Goal: Task Accomplishment & Management: Manage account settings

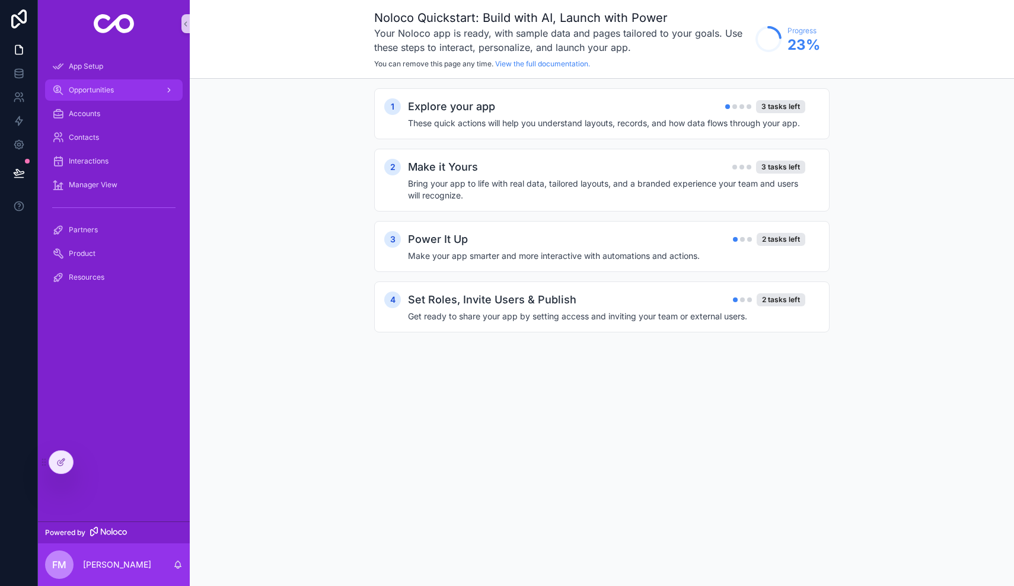
click at [97, 95] on div "Opportunities" at bounding box center [113, 90] width 123 height 19
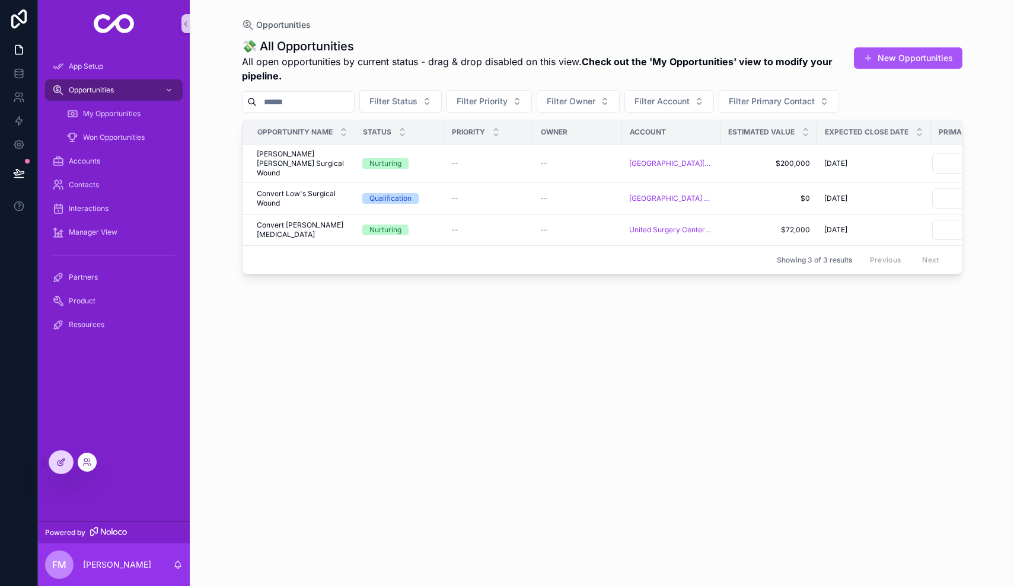
click at [62, 466] on icon at bounding box center [60, 462] width 9 height 9
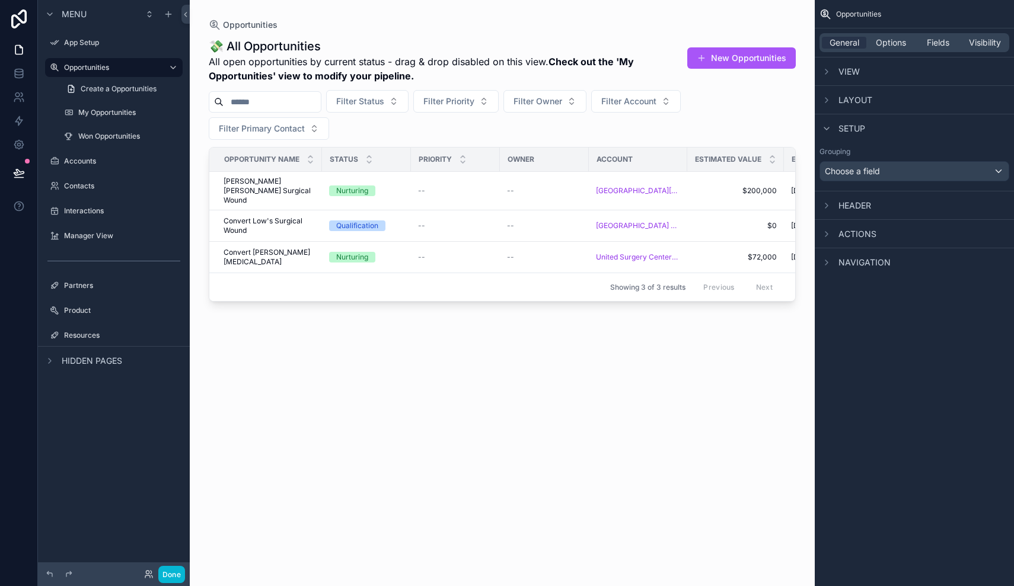
click at [315, 69] on div "scrollable content" at bounding box center [502, 286] width 625 height 572
click at [373, 132] on div "Filter Status Filter Priority Filter Owner Filter Account Filter Primary Contact" at bounding box center [502, 115] width 587 height 50
click at [826, 75] on icon "scrollable content" at bounding box center [826, 71] width 9 height 9
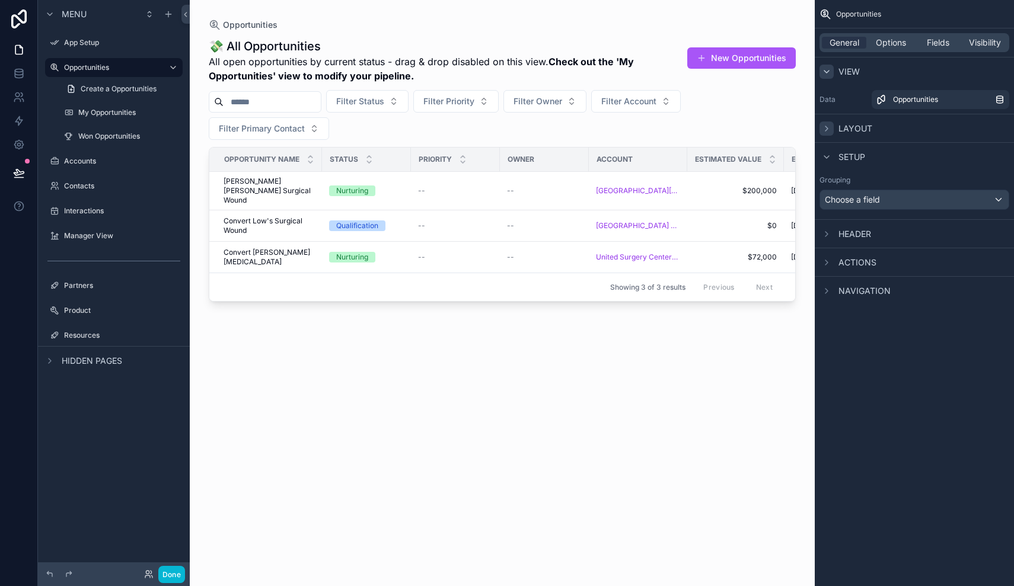
click at [828, 129] on icon "scrollable content" at bounding box center [826, 128] width 9 height 9
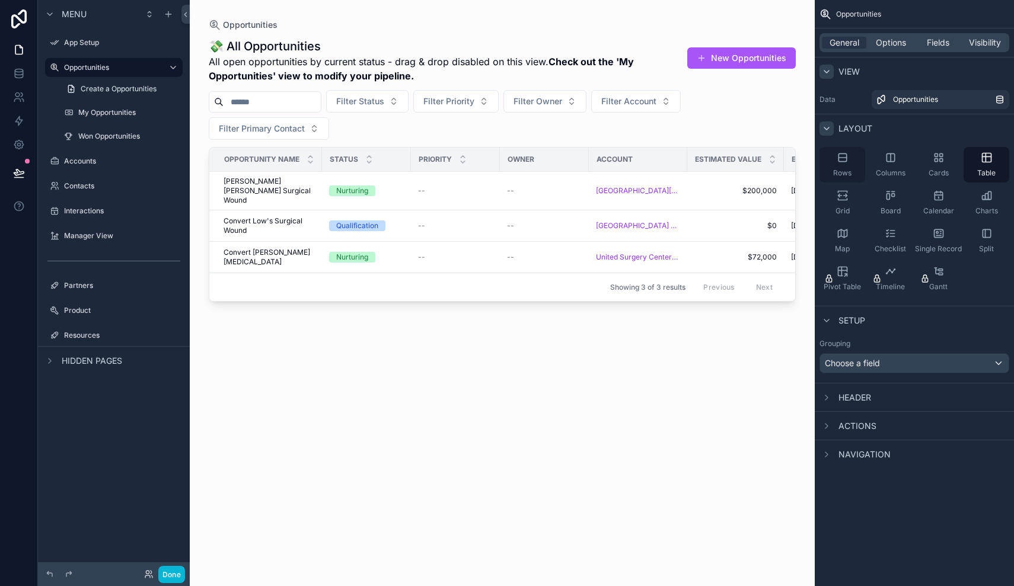
click at [846, 168] on span "Rows" at bounding box center [842, 172] width 18 height 9
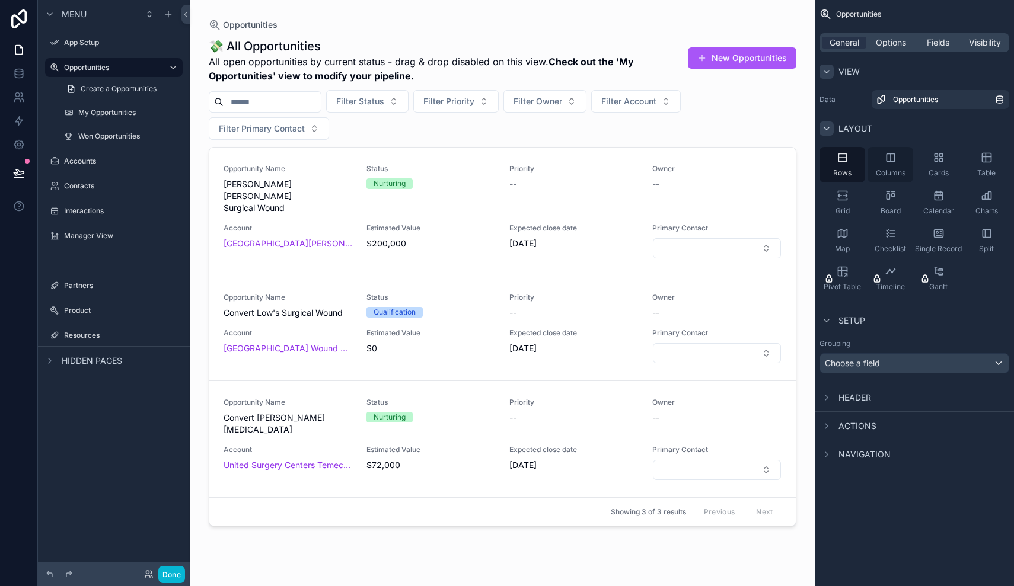
click at [881, 166] on div "Columns" at bounding box center [890, 165] width 46 height 36
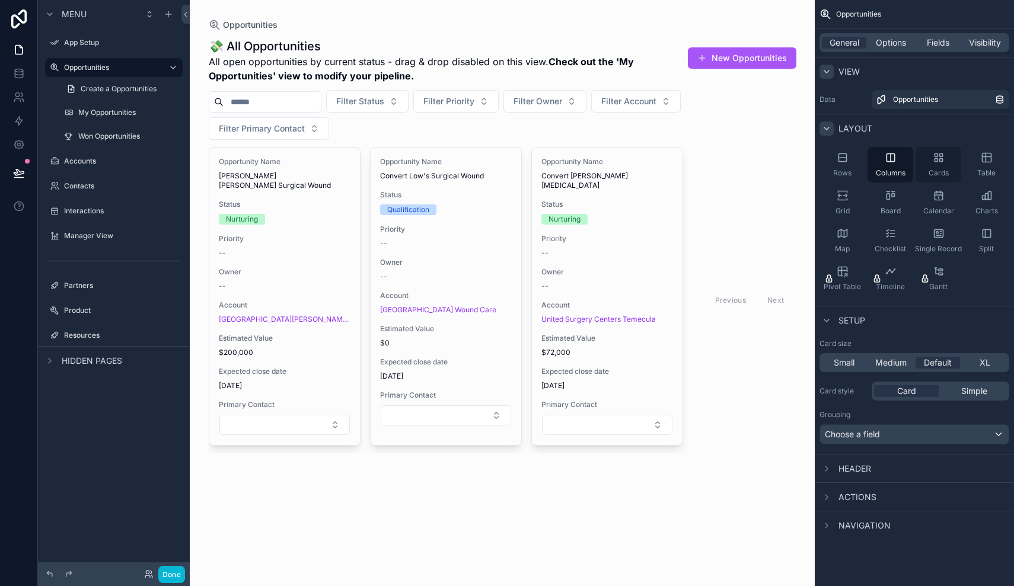
click at [928, 163] on div "Cards" at bounding box center [938, 165] width 46 height 36
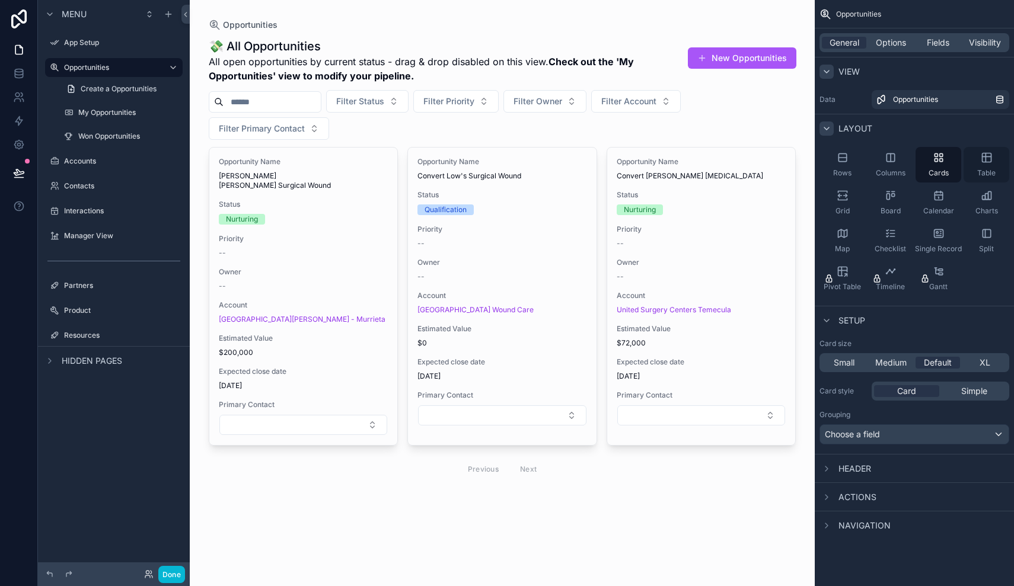
click at [986, 174] on span "Table" at bounding box center [986, 172] width 18 height 9
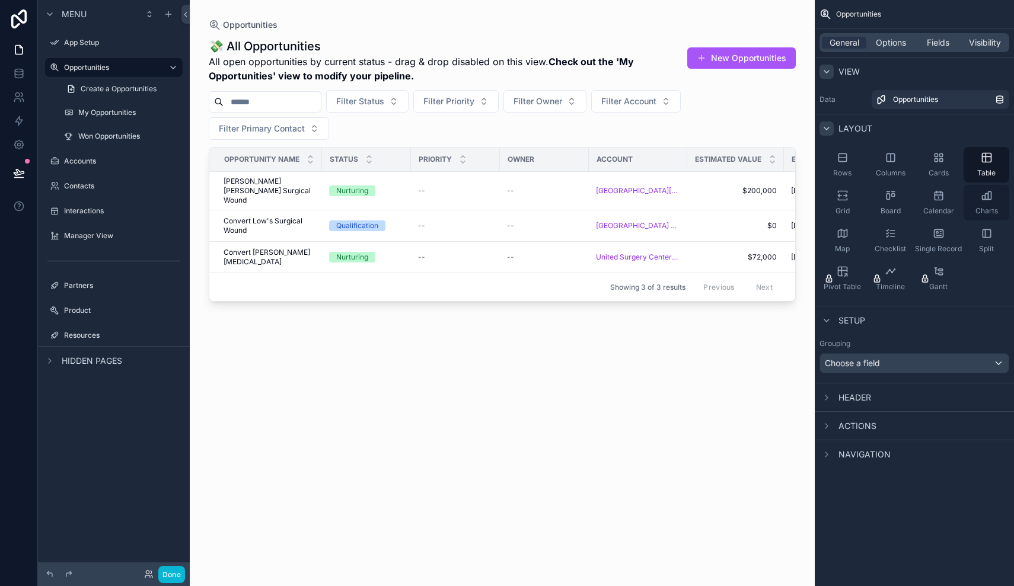
click at [992, 212] on span "Charts" at bounding box center [986, 210] width 23 height 9
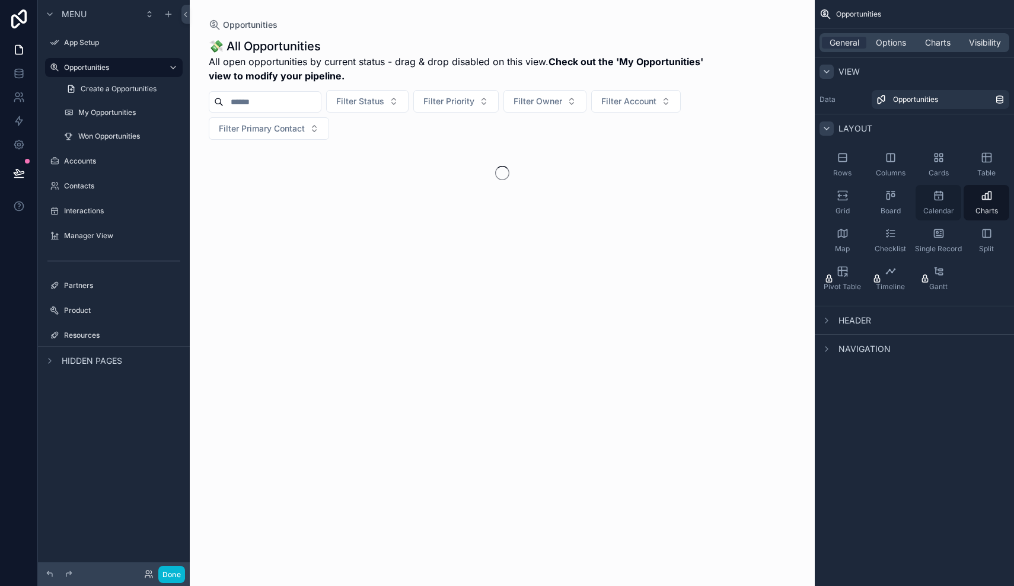
click at [932, 212] on span "Calendar" at bounding box center [938, 210] width 31 height 9
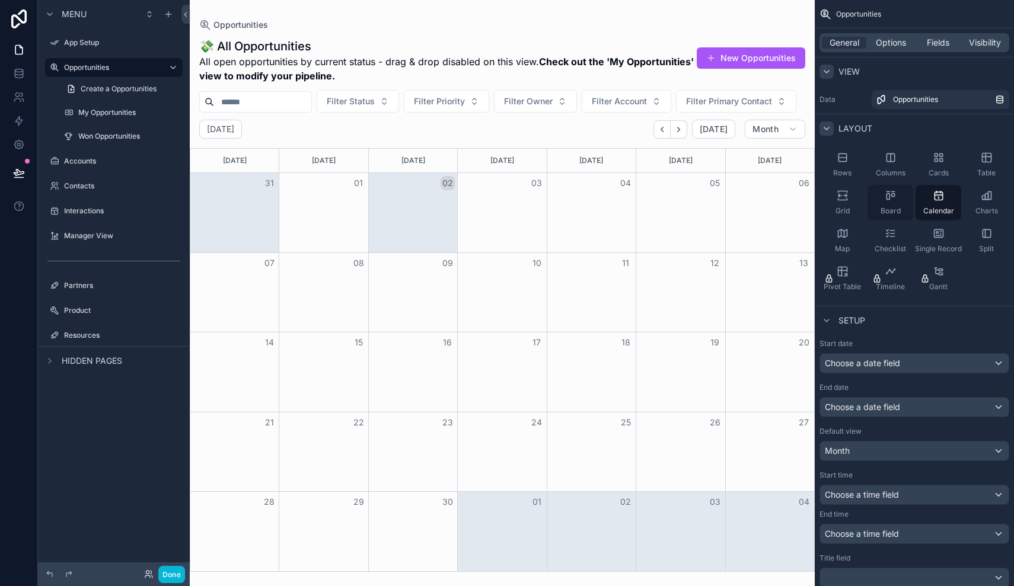
click at [874, 199] on div "Board" at bounding box center [890, 203] width 46 height 36
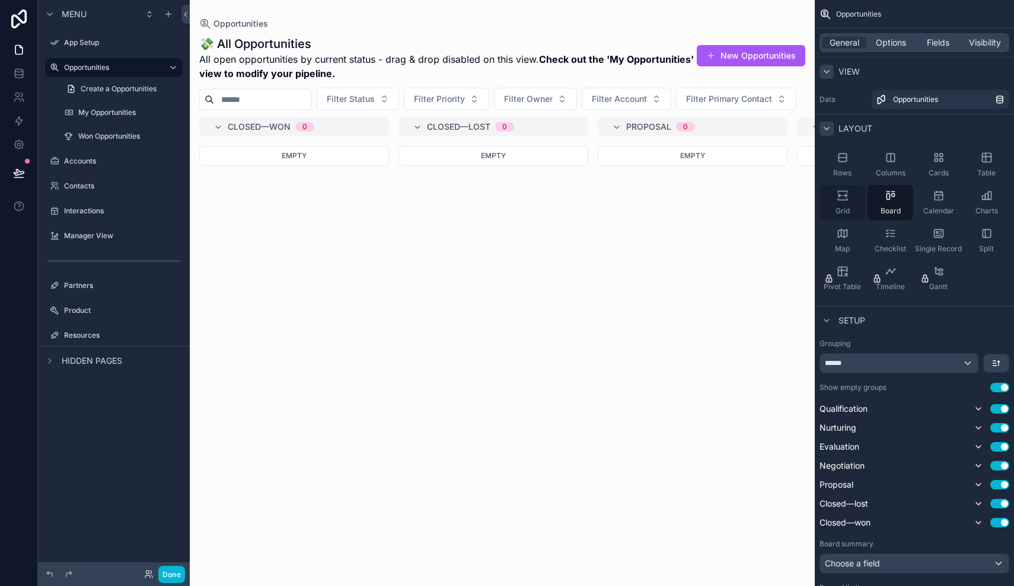
click at [834, 199] on div "Grid" at bounding box center [842, 203] width 46 height 36
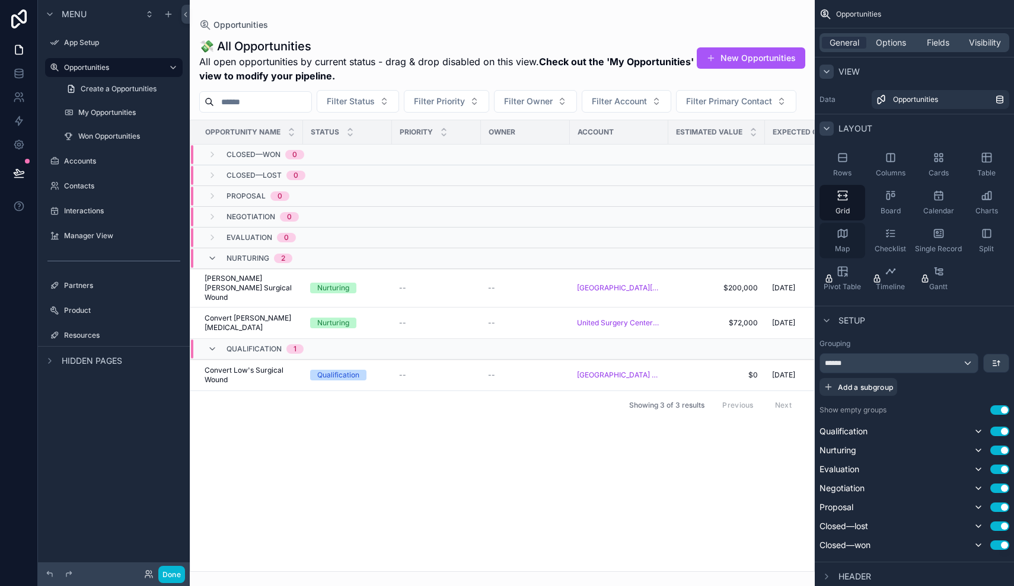
click at [834, 246] on div "Map" at bounding box center [842, 241] width 46 height 36
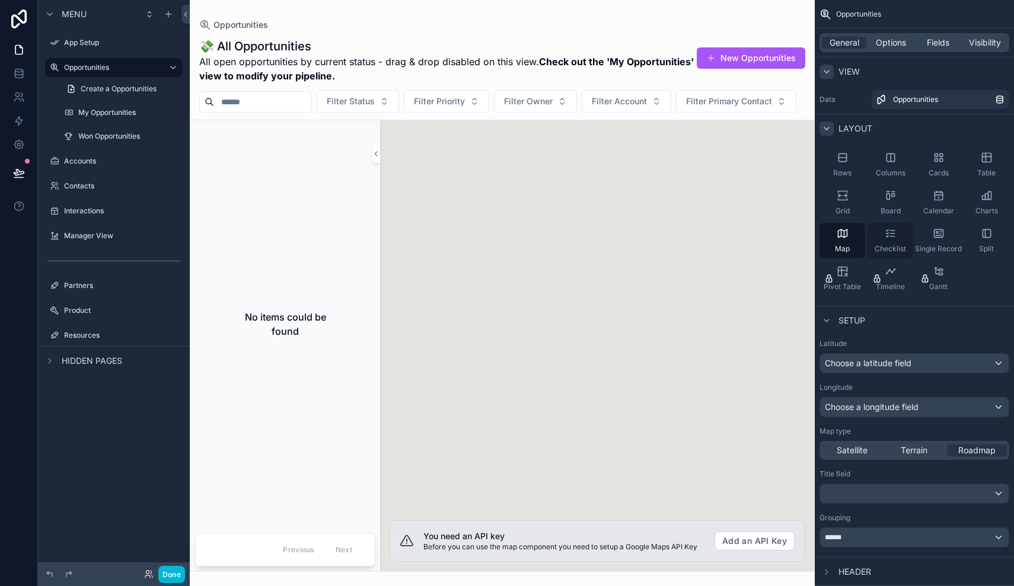
click at [878, 242] on div "Checklist" at bounding box center [890, 241] width 46 height 36
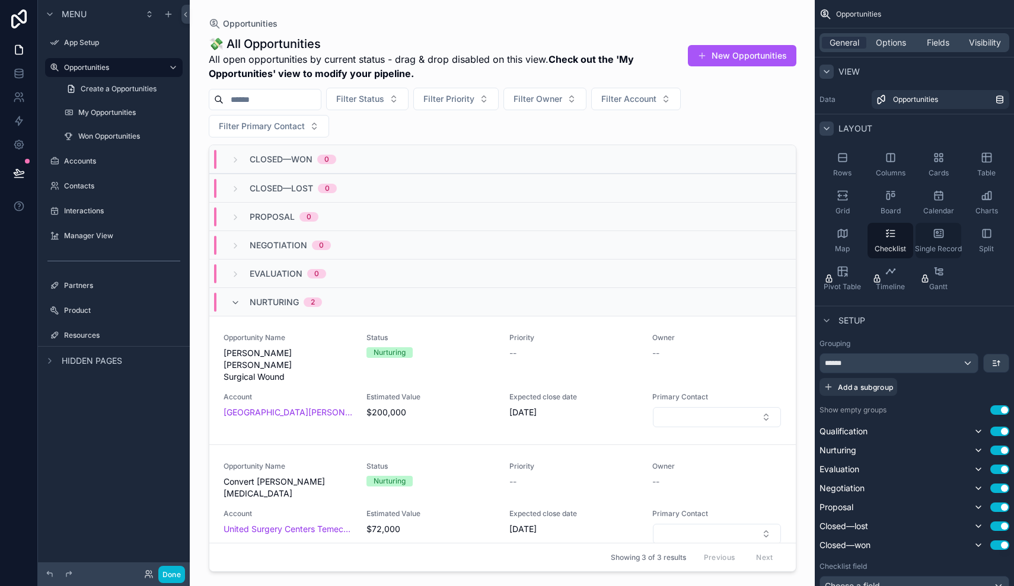
click at [949, 226] on div "Single Record" at bounding box center [938, 241] width 46 height 36
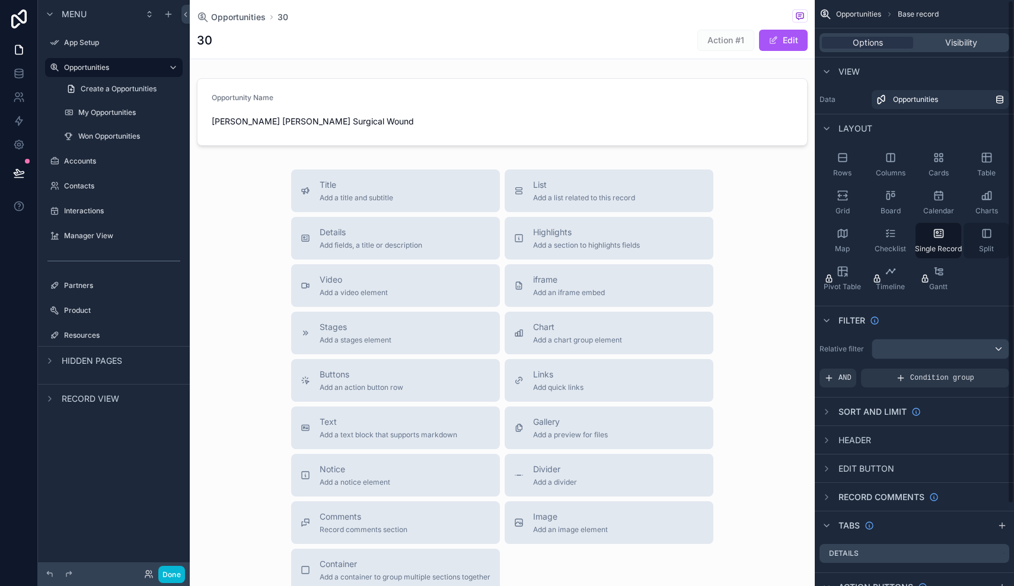
click at [989, 242] on div "Split" at bounding box center [986, 241] width 46 height 36
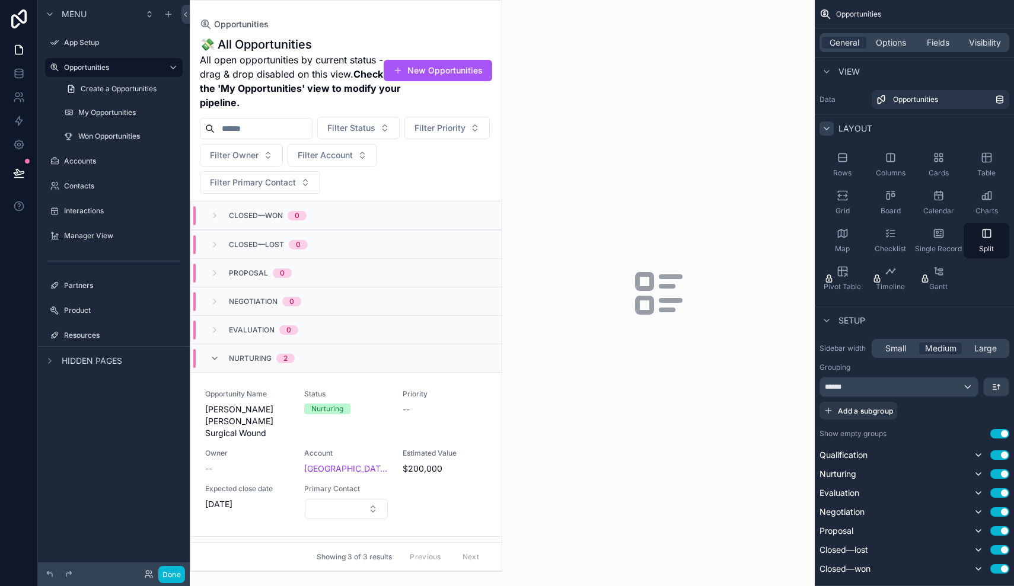
click at [830, 126] on icon "scrollable content" at bounding box center [826, 128] width 9 height 9
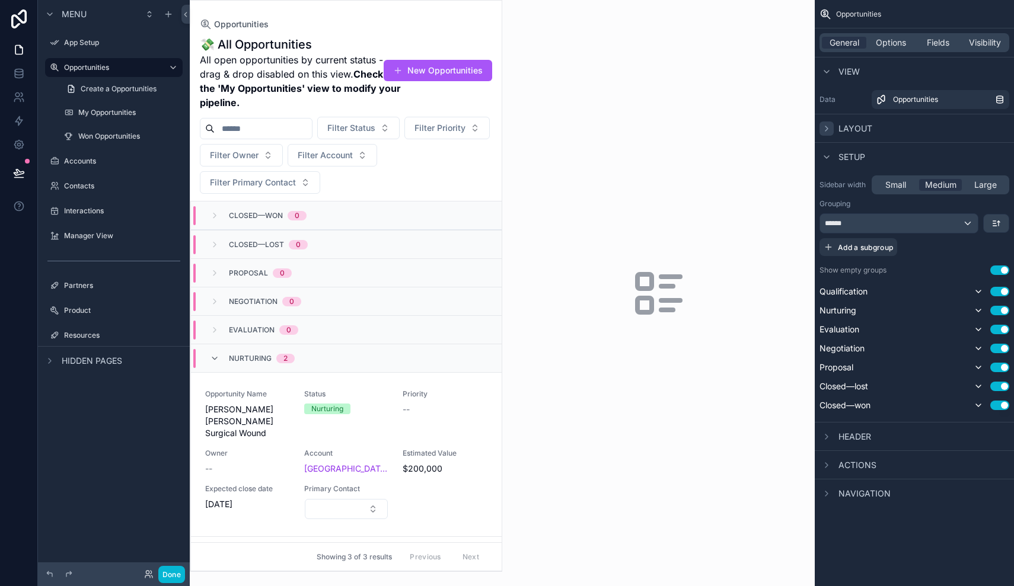
click at [837, 129] on div "Layout" at bounding box center [845, 129] width 53 height 14
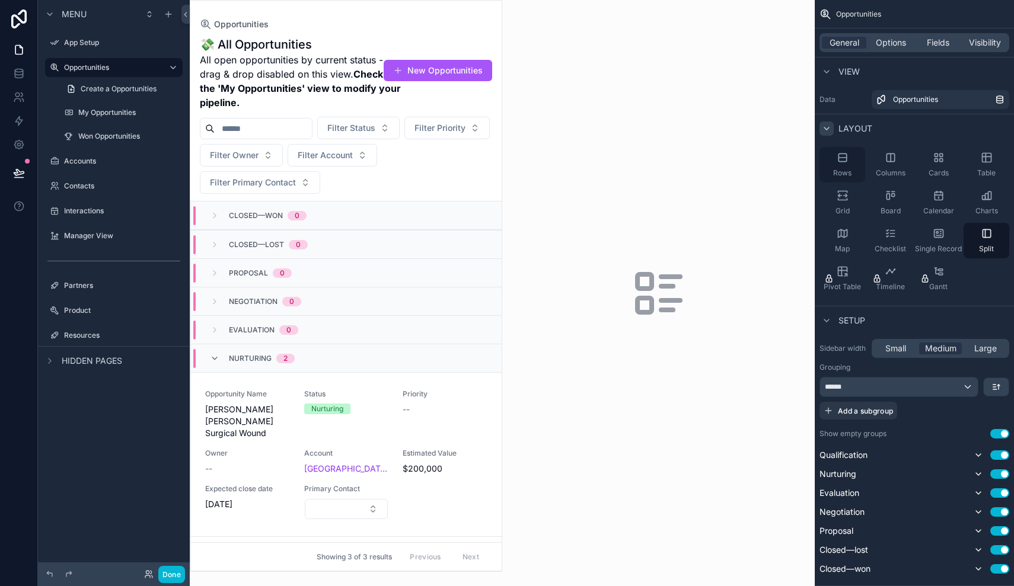
click at [850, 168] on div "Rows" at bounding box center [842, 165] width 46 height 36
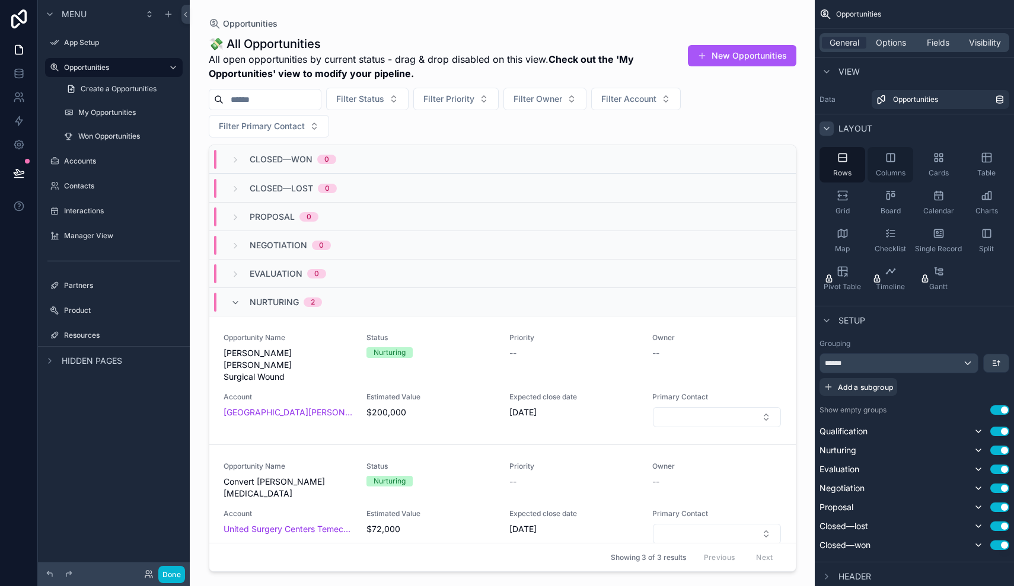
click at [889, 159] on icon "scrollable content" at bounding box center [891, 158] width 12 height 12
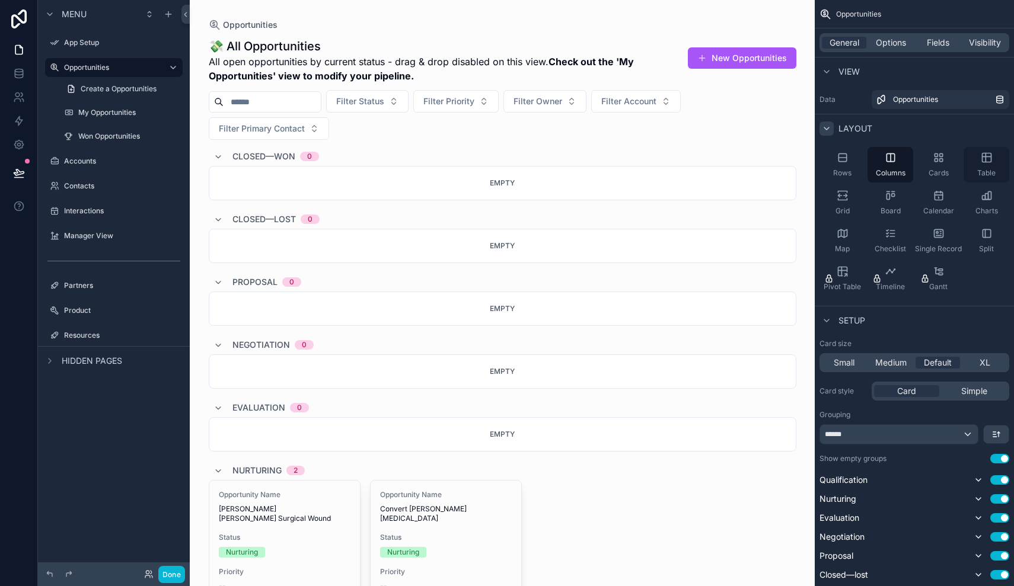
click at [982, 164] on div "Table" at bounding box center [986, 165] width 46 height 36
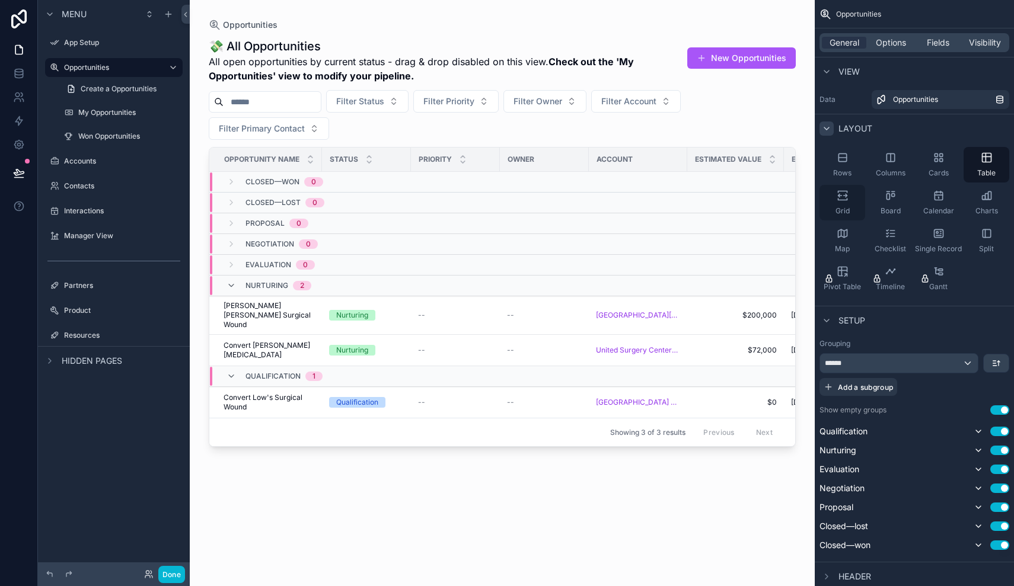
click at [842, 205] on div "Grid" at bounding box center [842, 203] width 46 height 36
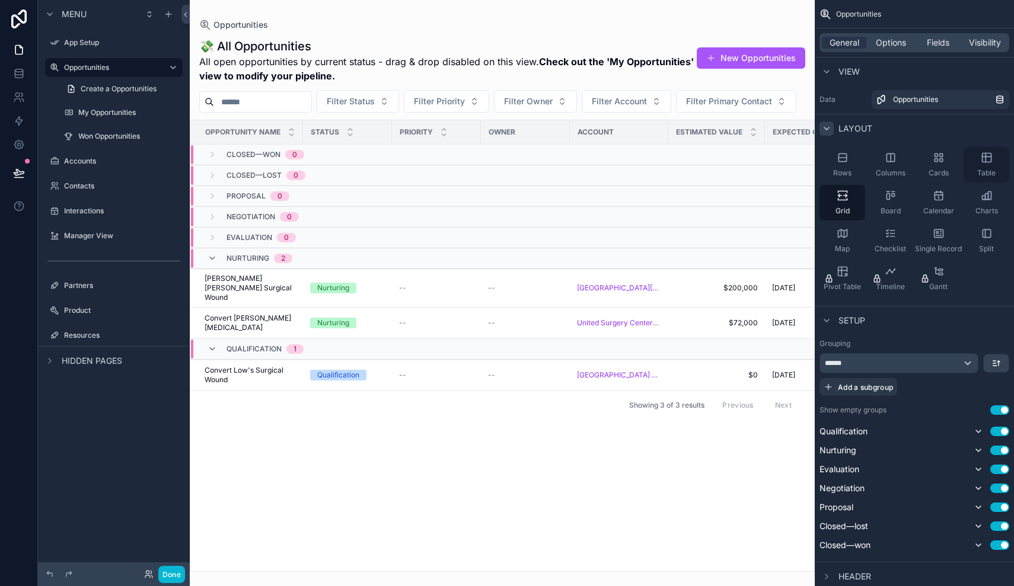
click at [991, 162] on icon "scrollable content" at bounding box center [987, 158] width 12 height 12
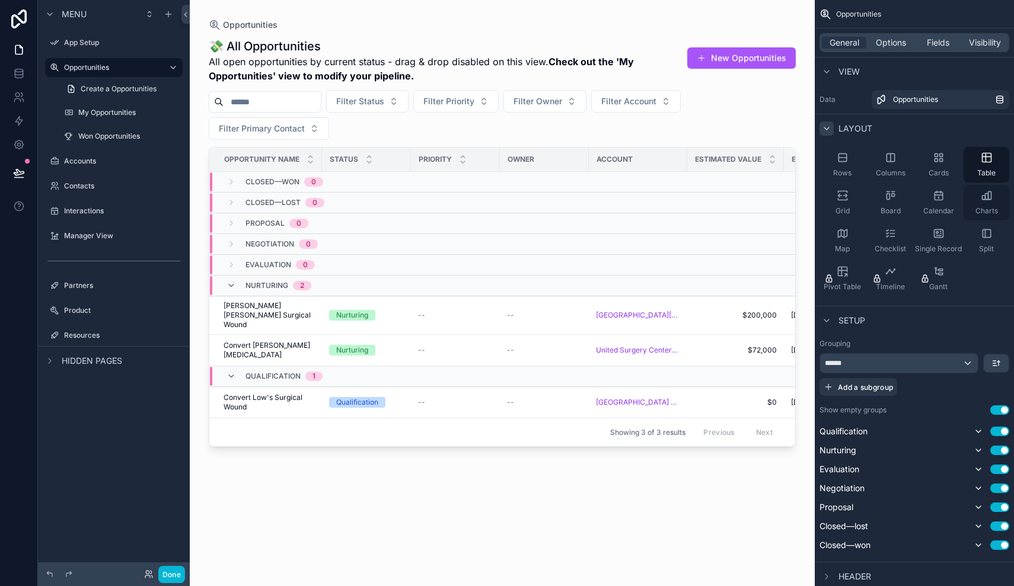
click at [984, 210] on span "Charts" at bounding box center [986, 210] width 23 height 9
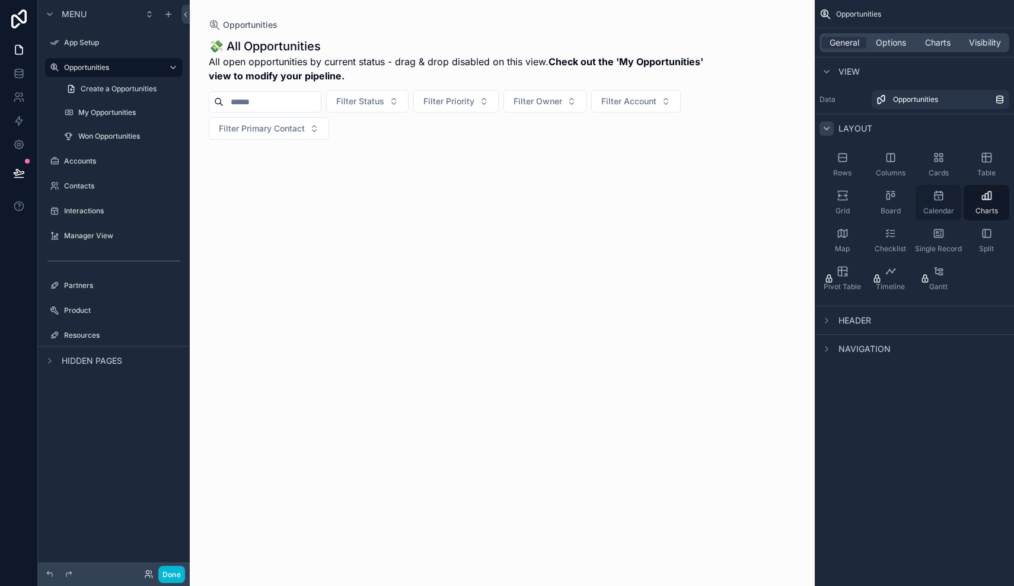
click at [944, 205] on div "Calendar" at bounding box center [938, 203] width 46 height 36
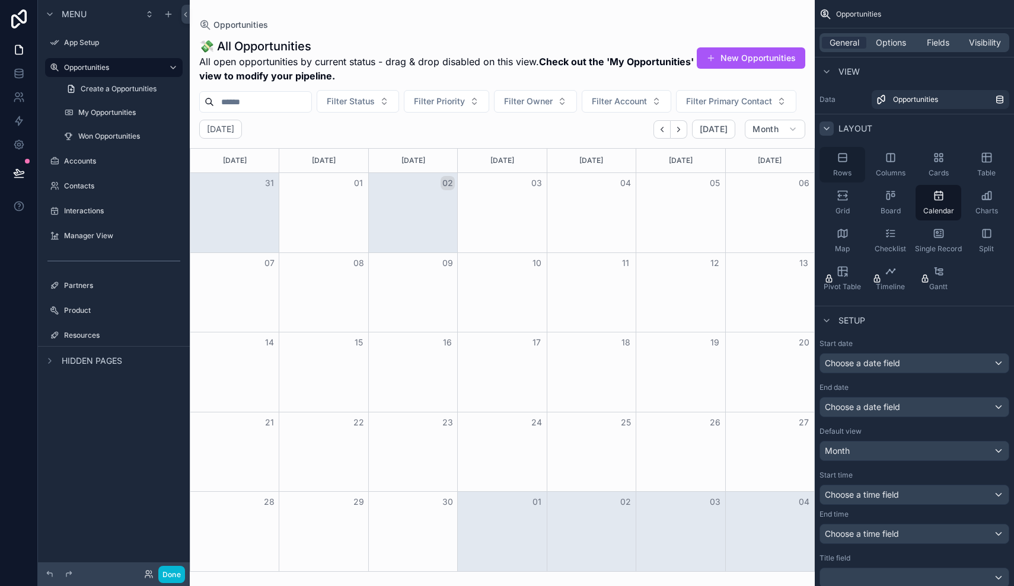
click at [859, 164] on div "Rows" at bounding box center [842, 165] width 46 height 36
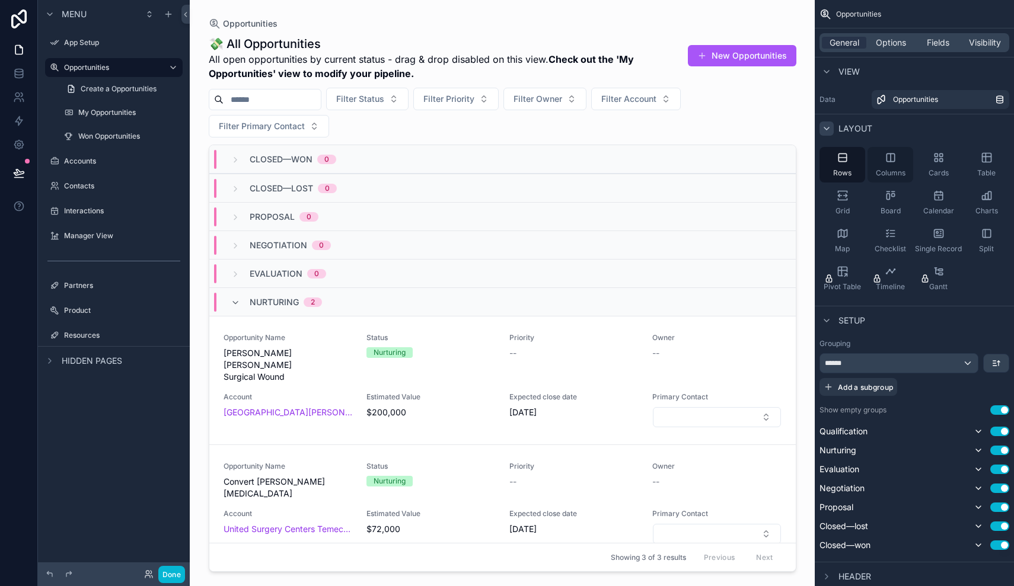
click at [885, 164] on div "Columns" at bounding box center [890, 165] width 46 height 36
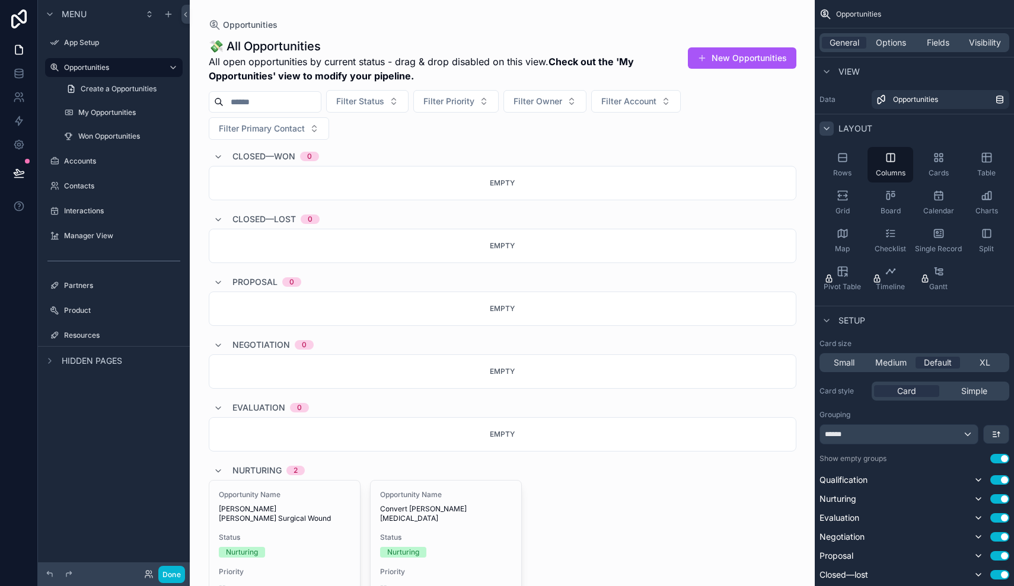
click at [915, 169] on div "Rows Columns Cards Table Grid Board Calendar Charts Map Checklist Single Record…" at bounding box center [914, 221] width 199 height 159
click at [49, 573] on icon at bounding box center [49, 573] width 5 height 5
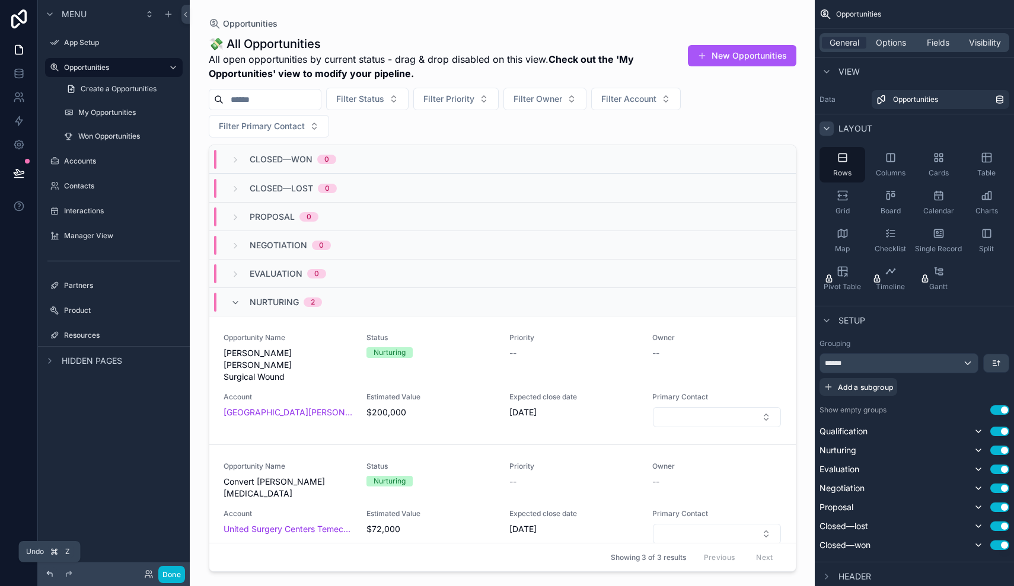
click at [49, 573] on icon at bounding box center [49, 573] width 5 height 5
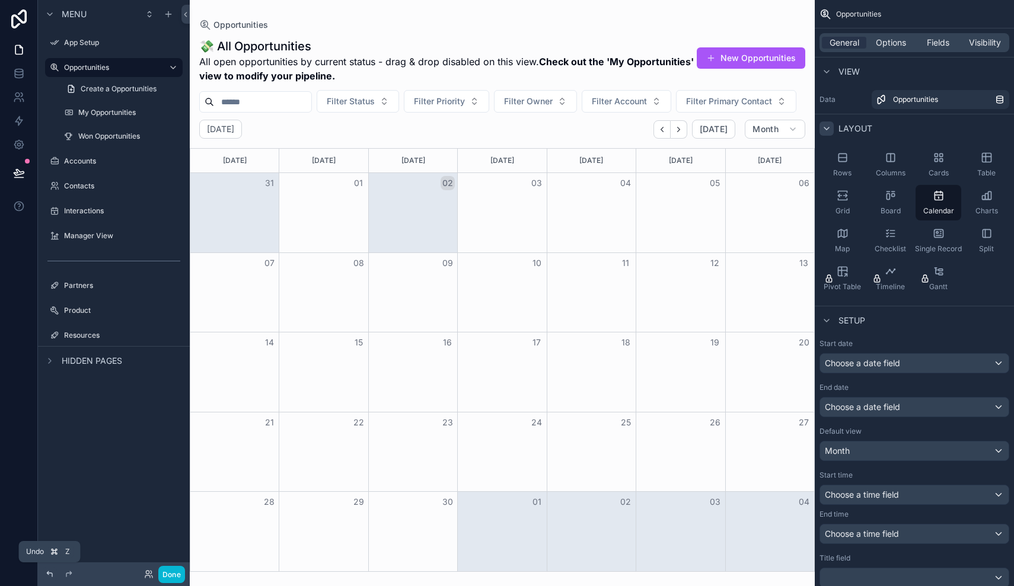
click at [49, 573] on icon at bounding box center [49, 573] width 5 height 5
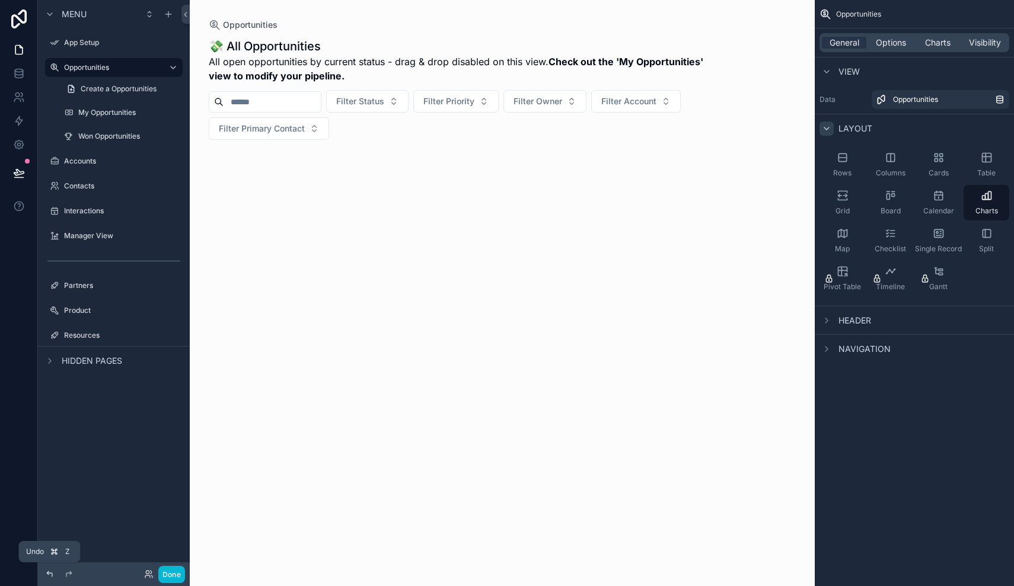
click at [49, 573] on icon at bounding box center [49, 573] width 5 height 5
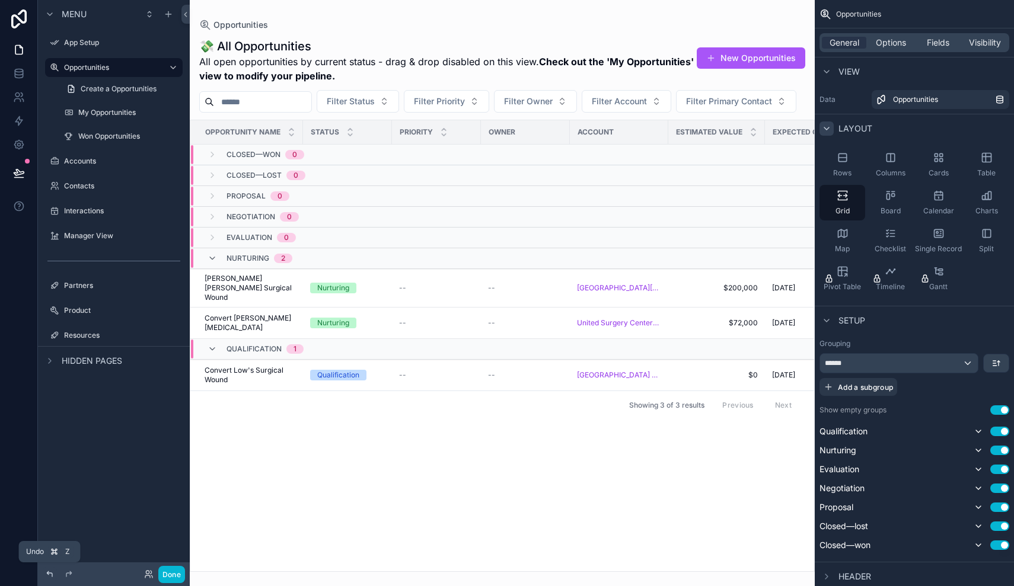
click at [49, 573] on icon at bounding box center [49, 573] width 5 height 5
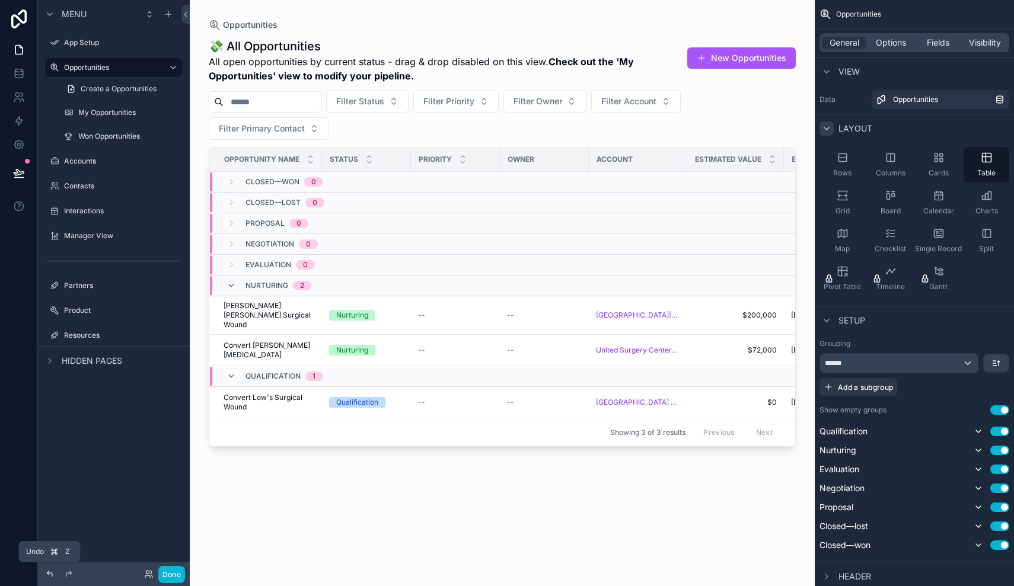
click at [49, 573] on icon at bounding box center [49, 573] width 5 height 5
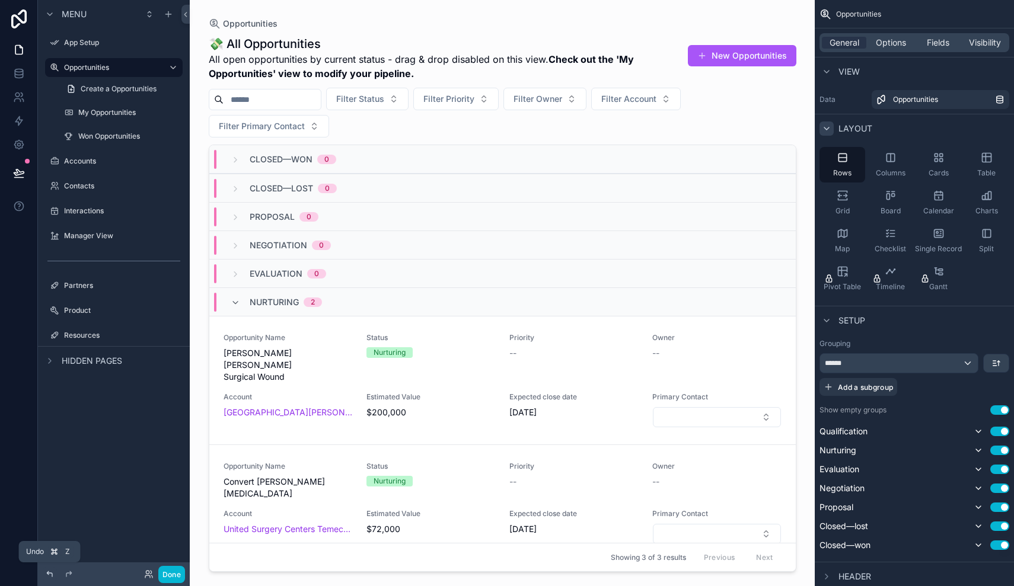
click at [49, 573] on icon at bounding box center [49, 573] width 5 height 5
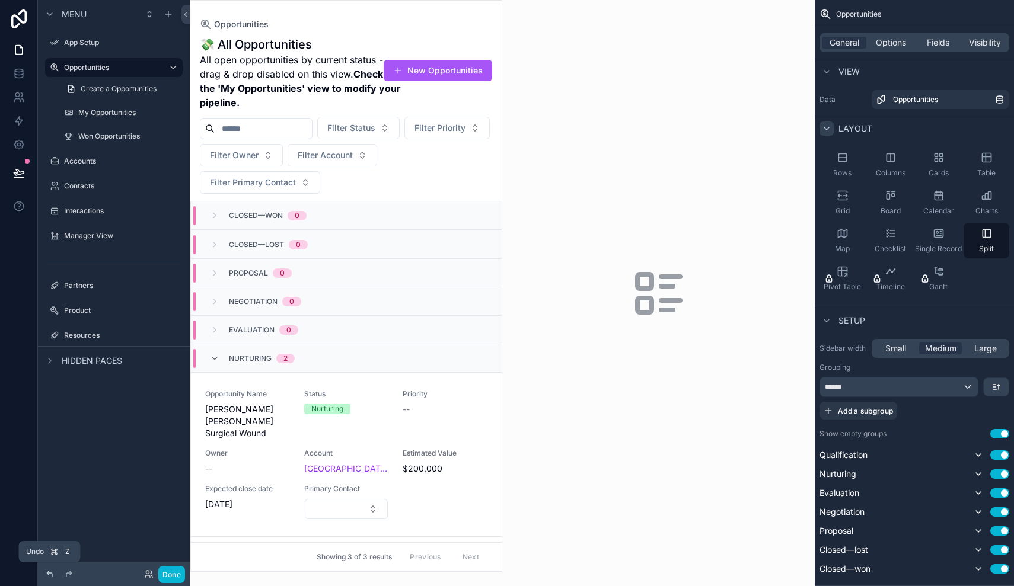
click at [49, 573] on icon at bounding box center [49, 573] width 5 height 5
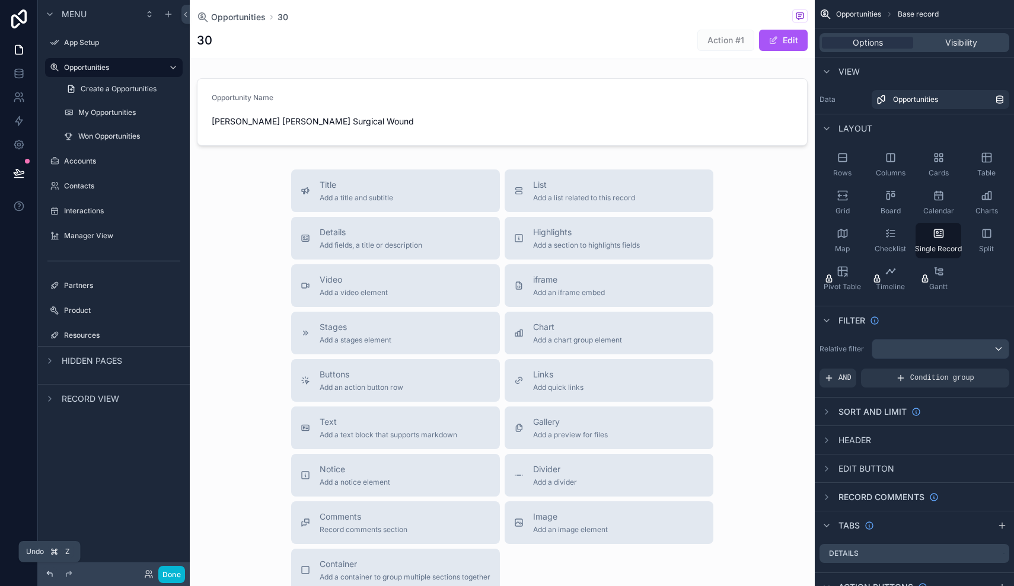
click at [49, 573] on icon at bounding box center [49, 573] width 5 height 5
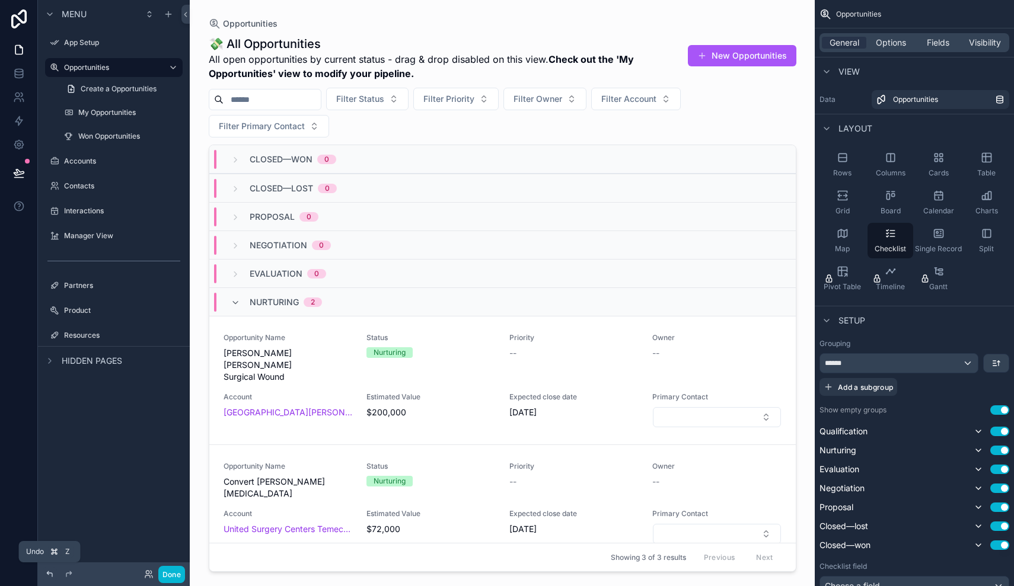
click at [51, 570] on icon at bounding box center [49, 574] width 9 height 9
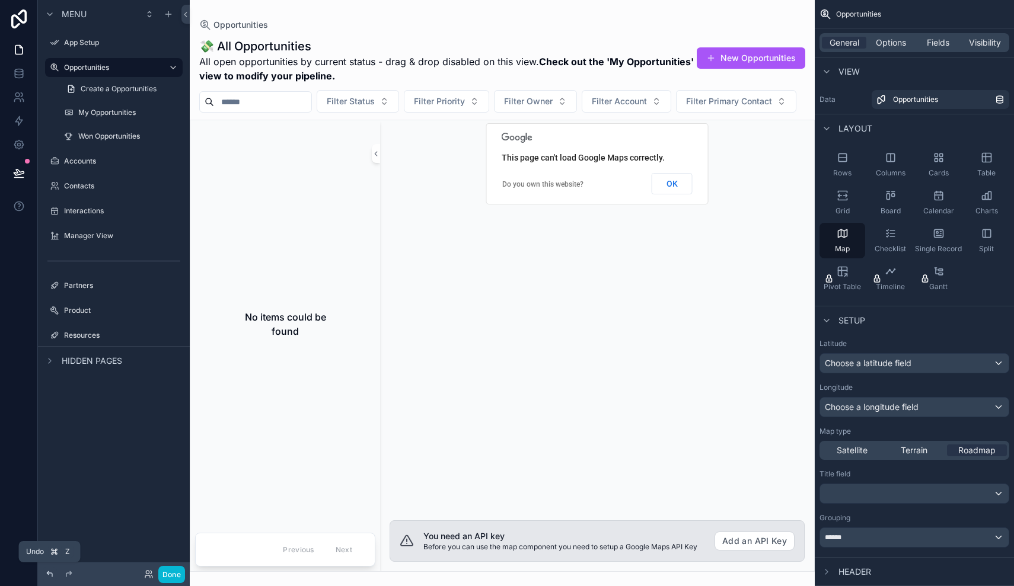
click at [51, 570] on icon at bounding box center [49, 574] width 9 height 9
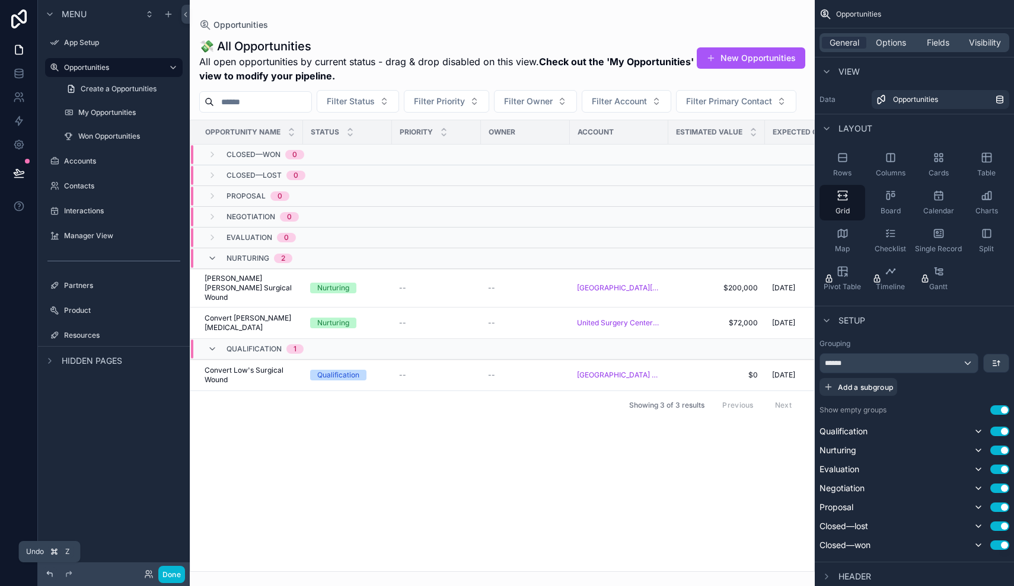
click at [51, 570] on icon at bounding box center [49, 574] width 9 height 9
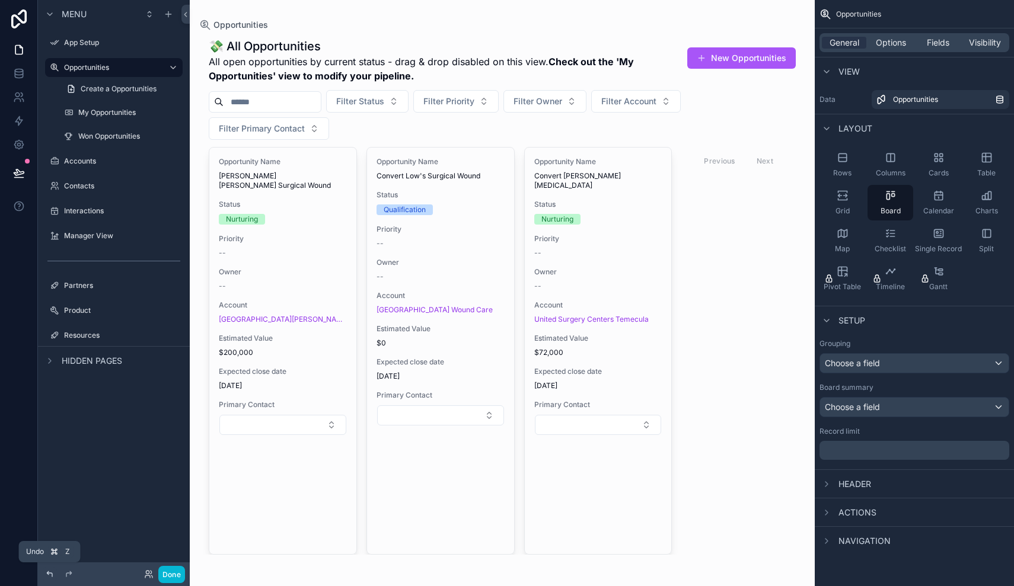
click at [51, 570] on icon at bounding box center [49, 574] width 9 height 9
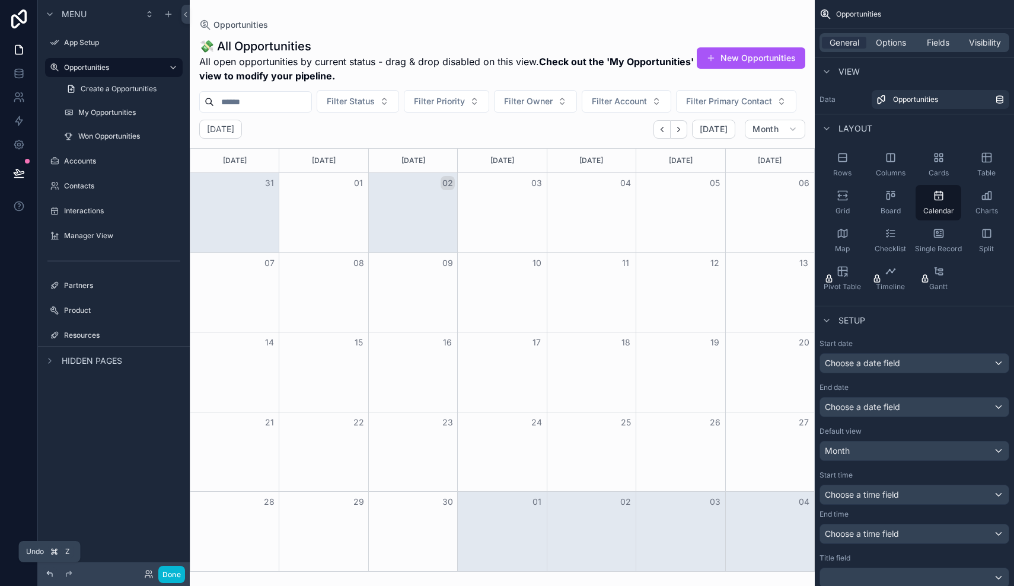
click at [51, 570] on icon at bounding box center [49, 574] width 9 height 9
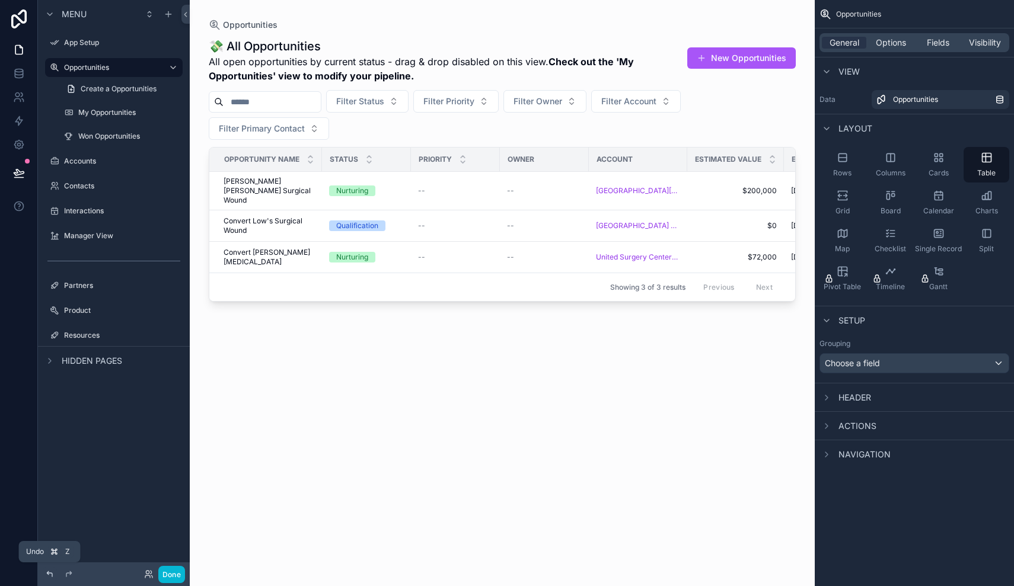
click at [51, 570] on icon at bounding box center [49, 574] width 9 height 9
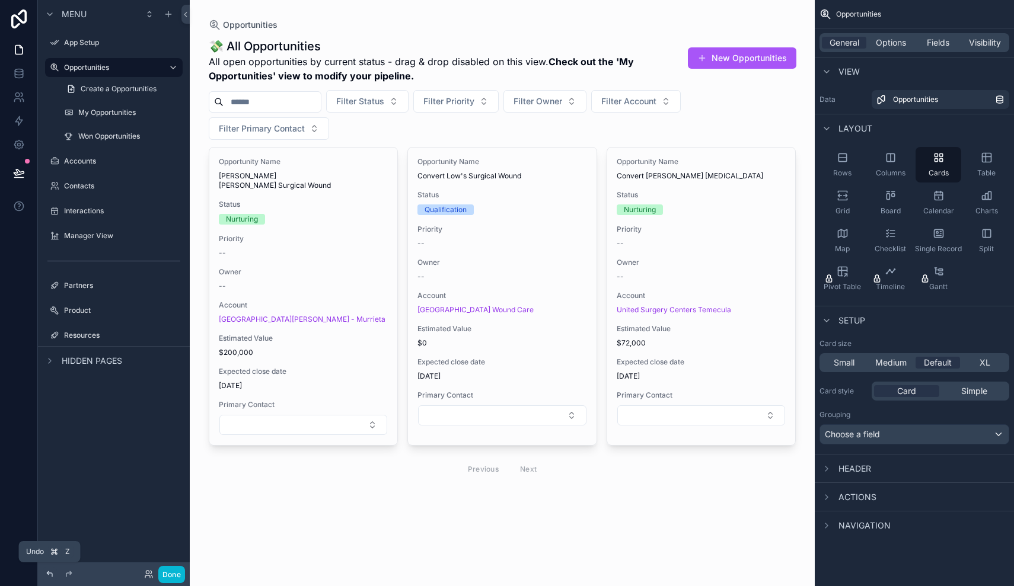
click at [51, 570] on icon at bounding box center [49, 574] width 9 height 9
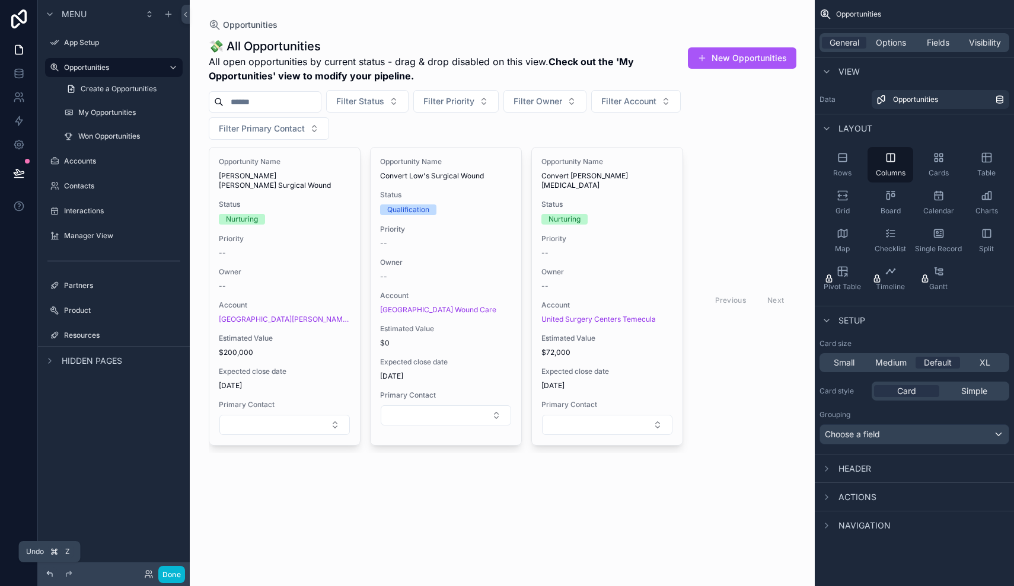
click at [51, 570] on icon at bounding box center [49, 574] width 9 height 9
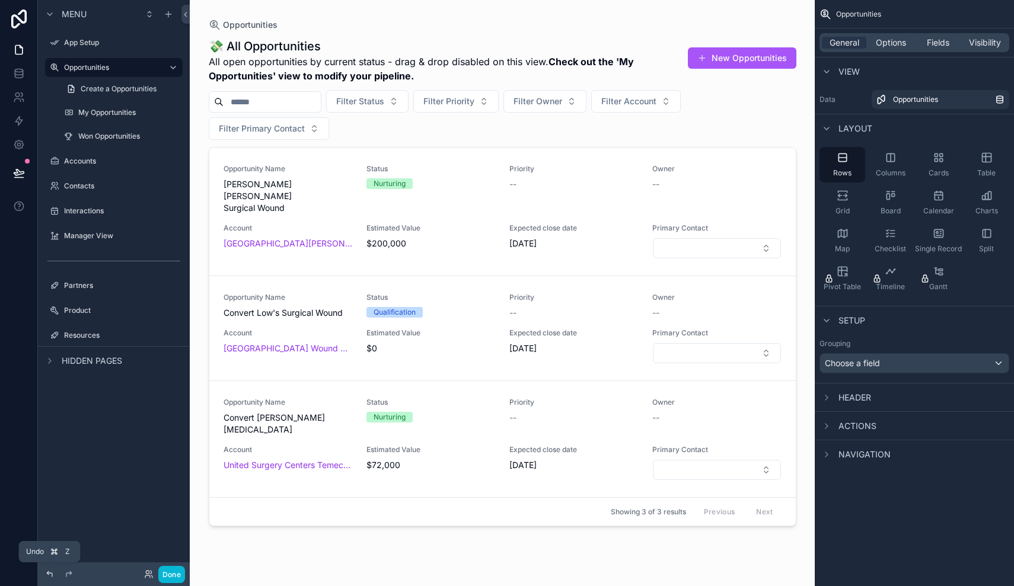
click at [51, 570] on icon at bounding box center [49, 574] width 9 height 9
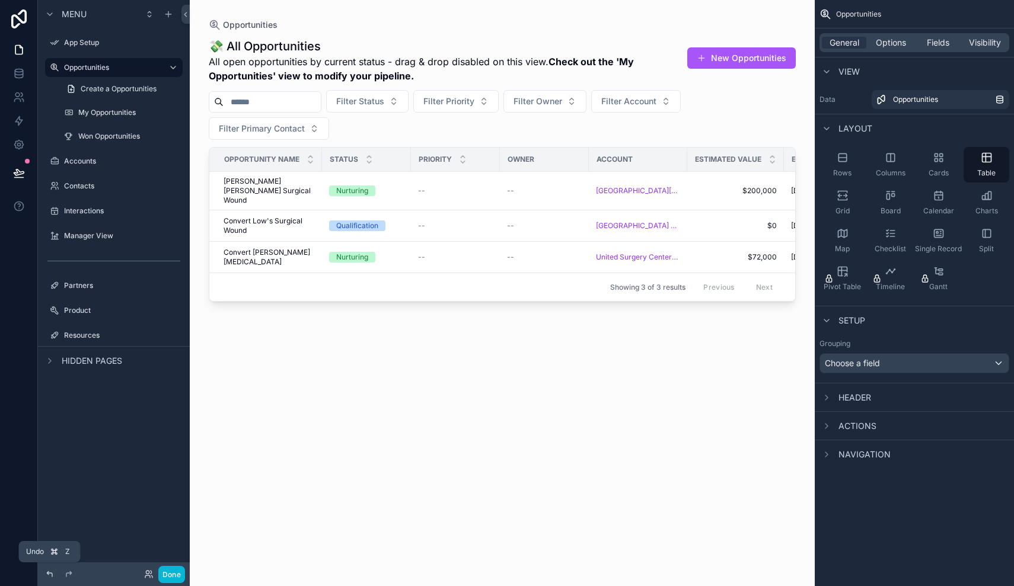
click at [51, 570] on icon at bounding box center [49, 574] width 9 height 9
click at [178, 576] on button "Done" at bounding box center [171, 574] width 27 height 17
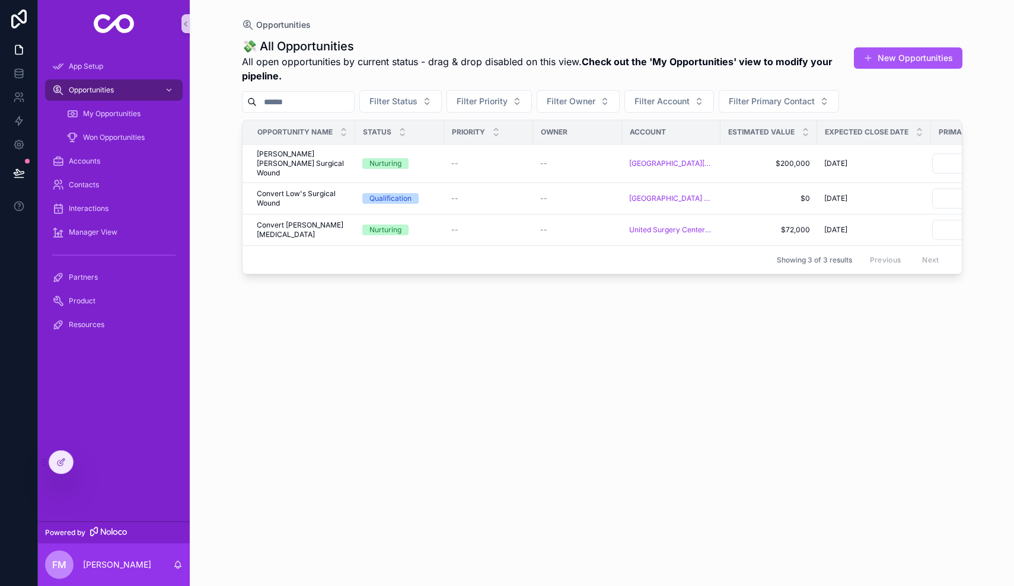
click at [257, 352] on div "💸 All Opportunities All open opportunities by current status - drag & drop disa…" at bounding box center [602, 301] width 720 height 541
click at [58, 461] on icon at bounding box center [60, 462] width 9 height 9
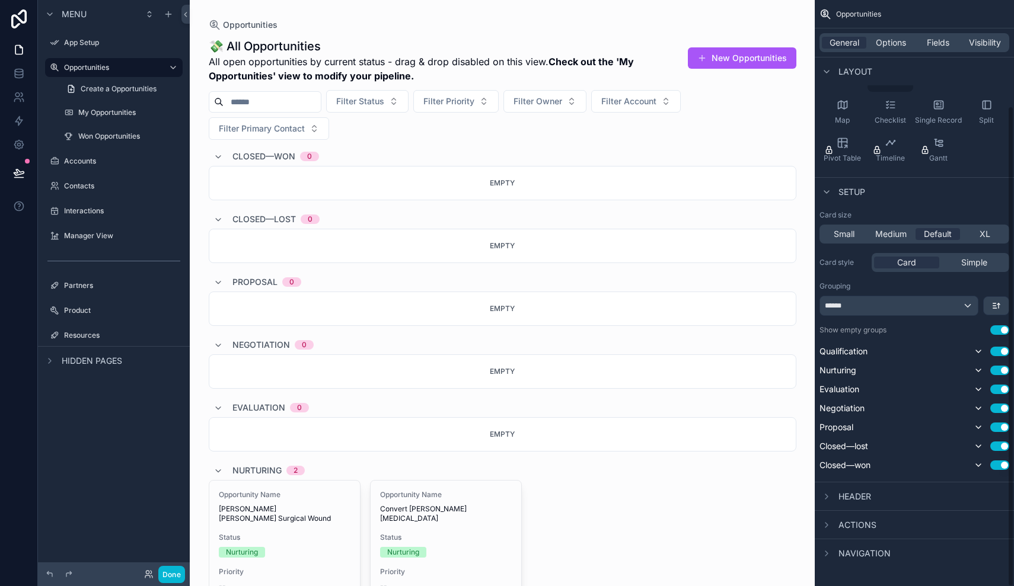
scroll to position [129, 0]
click at [831, 528] on icon "scrollable content" at bounding box center [826, 525] width 9 height 9
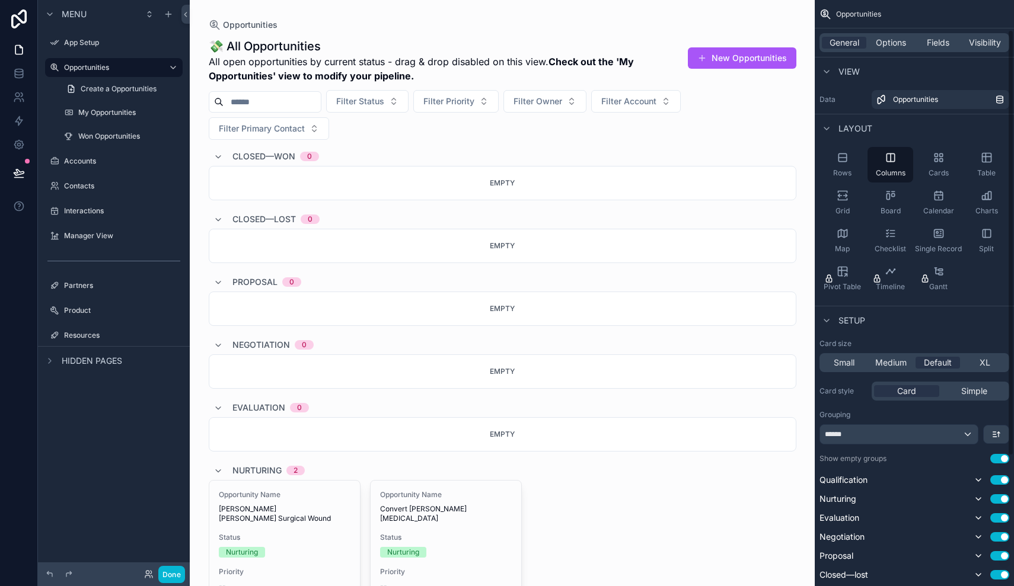
scroll to position [72, 0]
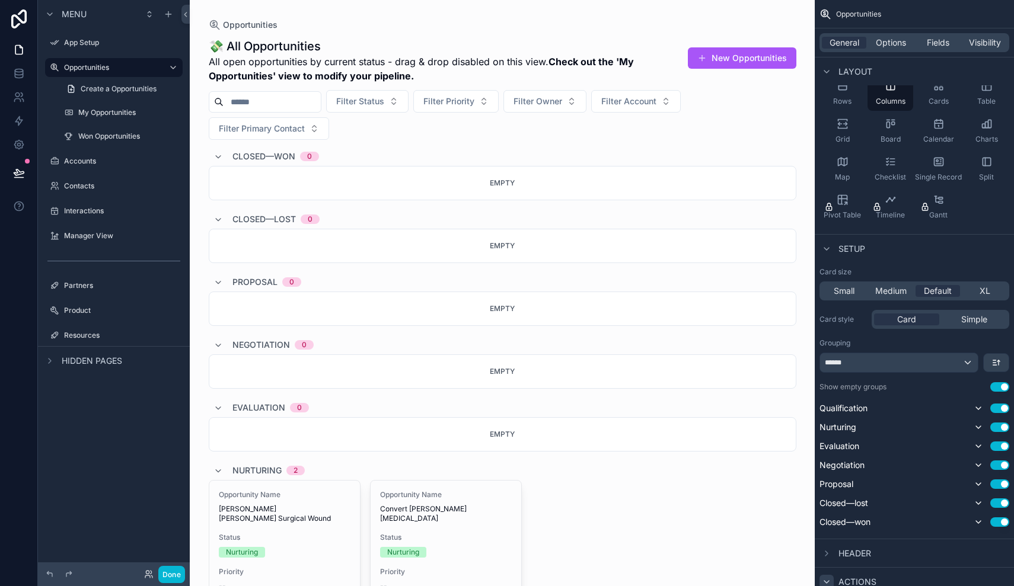
click at [850, 243] on span "Setup" at bounding box center [851, 249] width 27 height 12
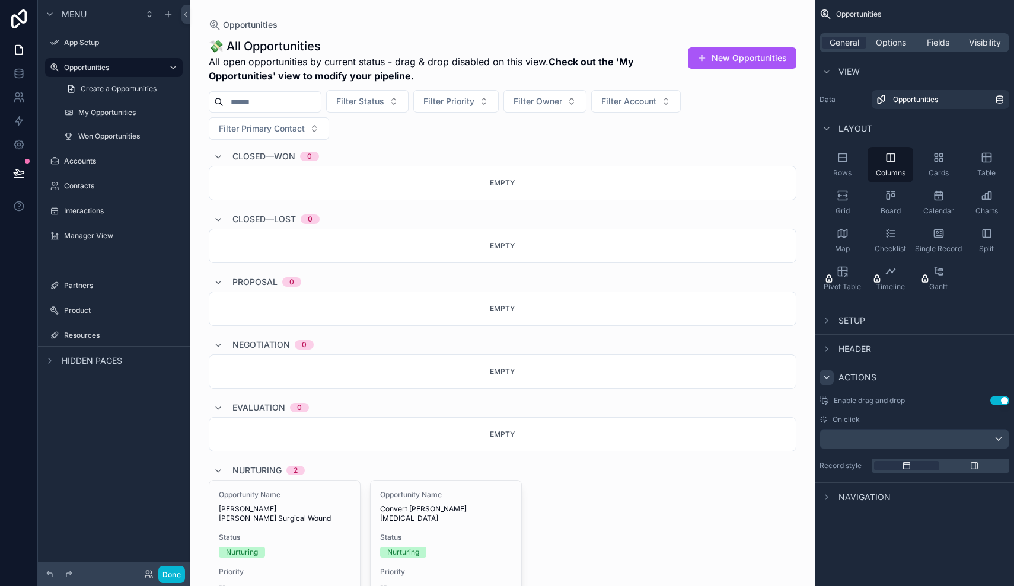
scroll to position [0, 0]
click at [825, 74] on icon "scrollable content" at bounding box center [826, 71] width 9 height 9
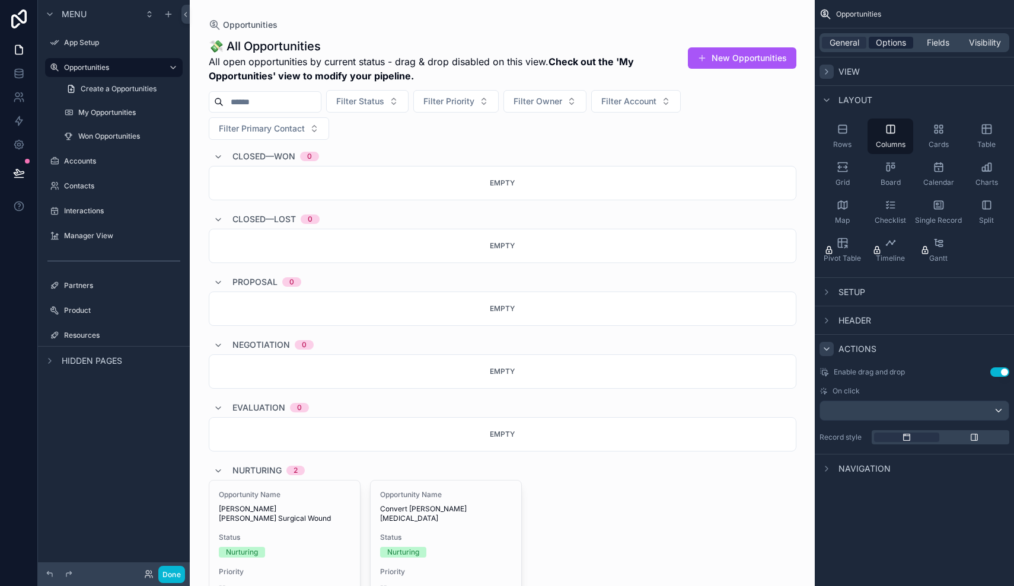
click at [890, 44] on span "Options" at bounding box center [891, 43] width 30 height 12
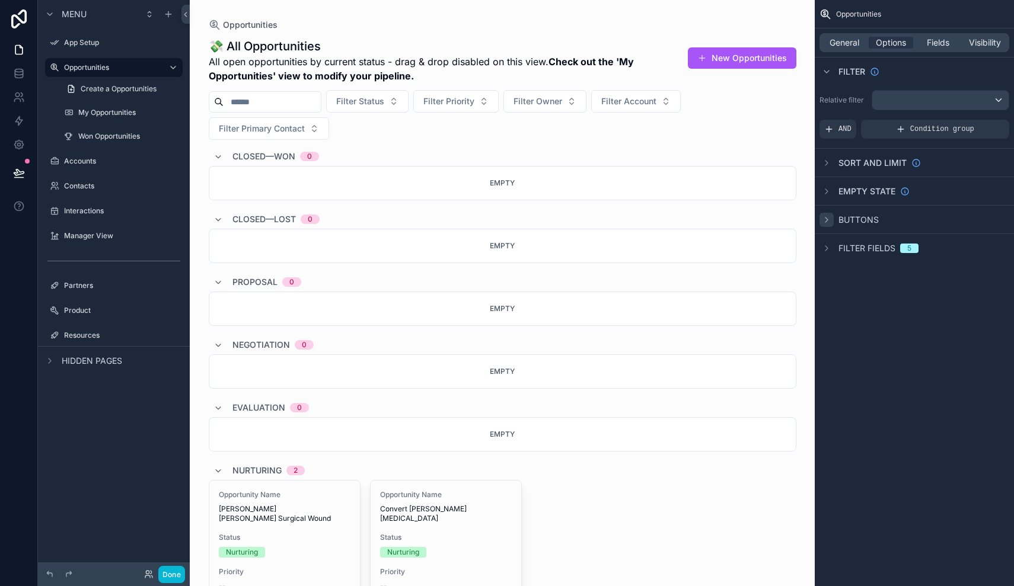
click at [828, 216] on icon "scrollable content" at bounding box center [826, 219] width 9 height 9
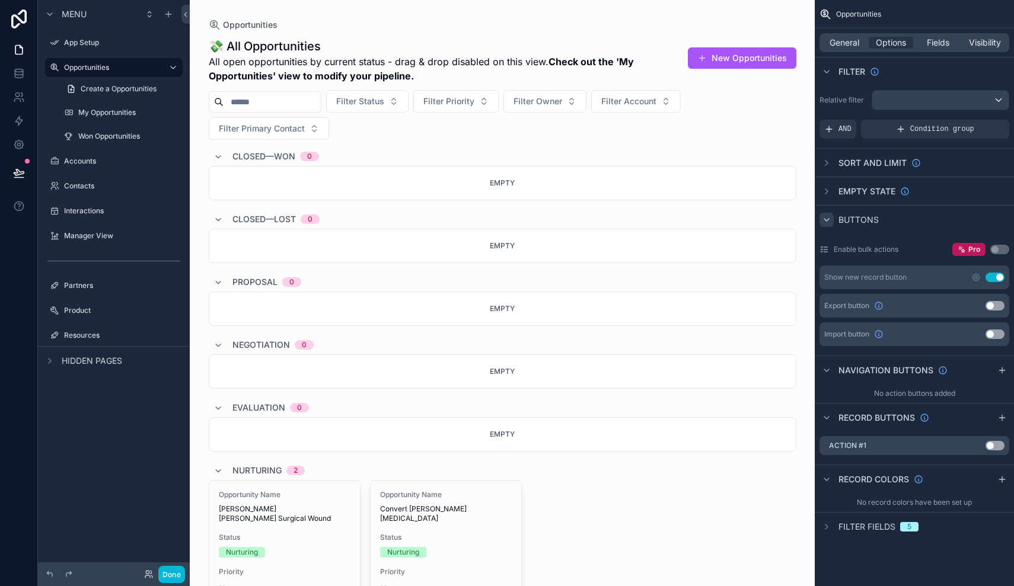
click at [994, 309] on button "Use setting" at bounding box center [994, 305] width 19 height 9
